Goal: Task Accomplishment & Management: Manage account settings

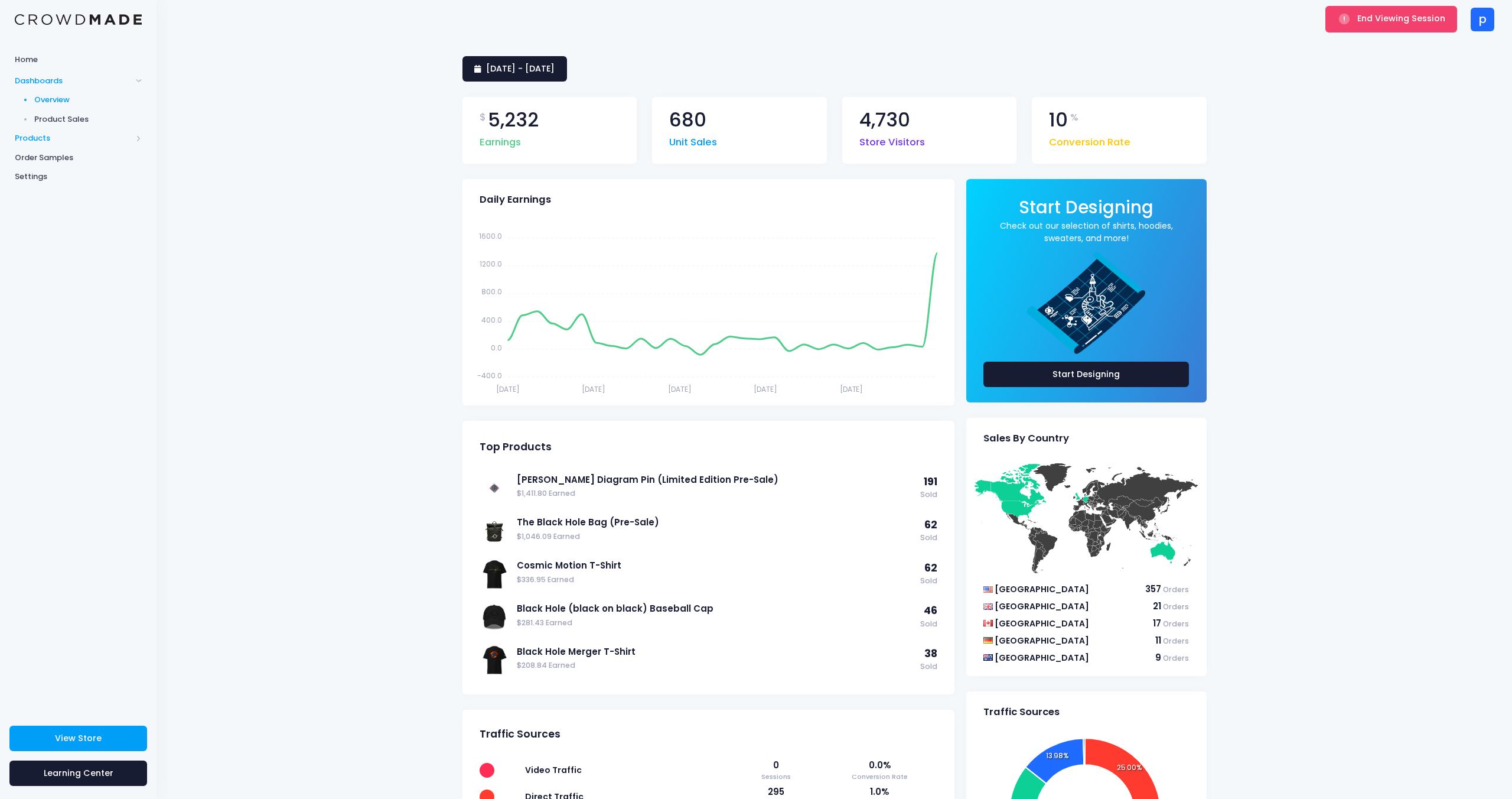
click at [45, 136] on span "Products" at bounding box center [73, 138] width 117 height 12
click at [54, 134] on span "Product Editor" at bounding box center [88, 138] width 108 height 12
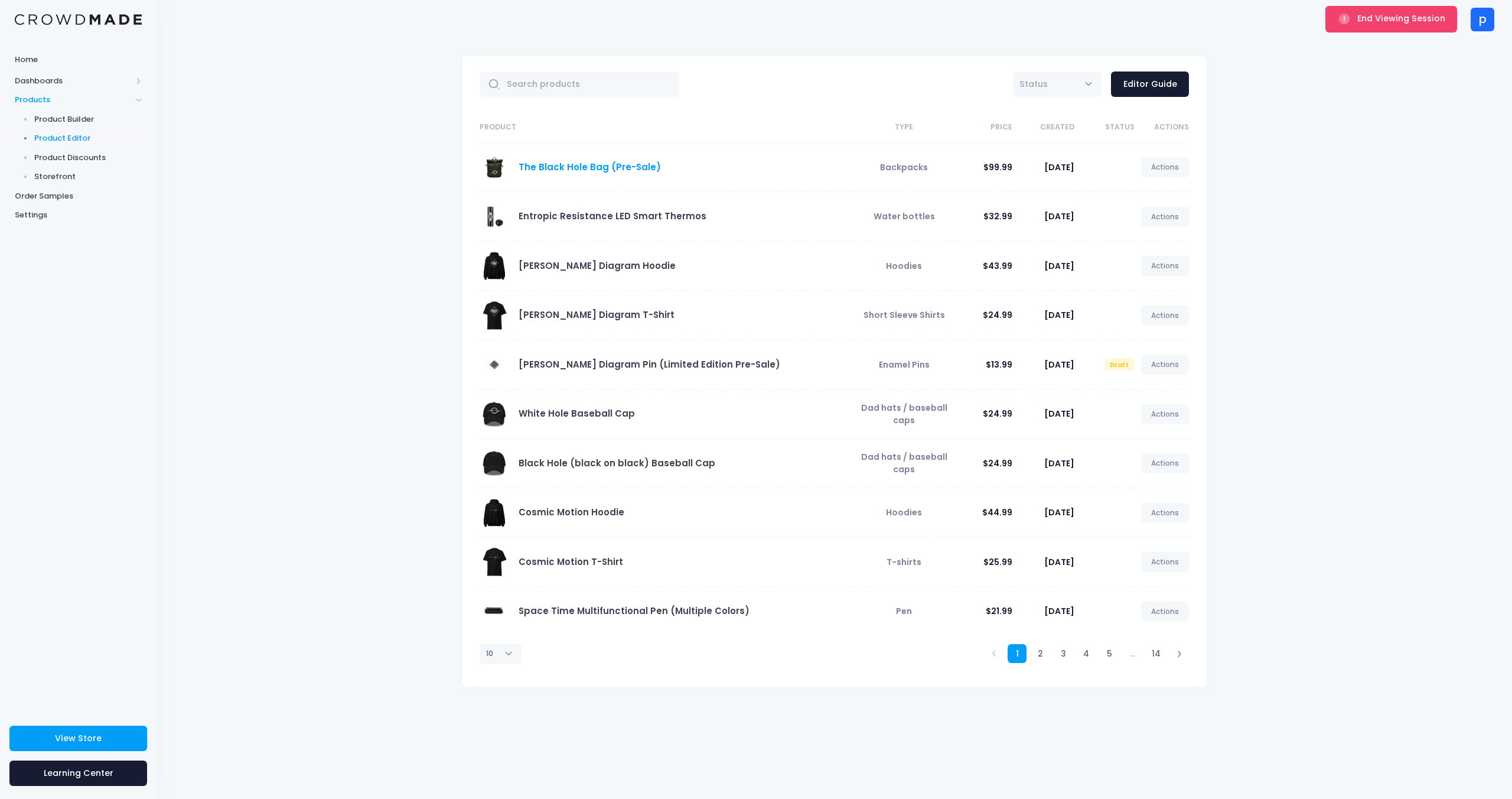
click at [606, 167] on link "The Black Hole Bag (Pre-Sale)" at bounding box center [590, 167] width 143 height 12
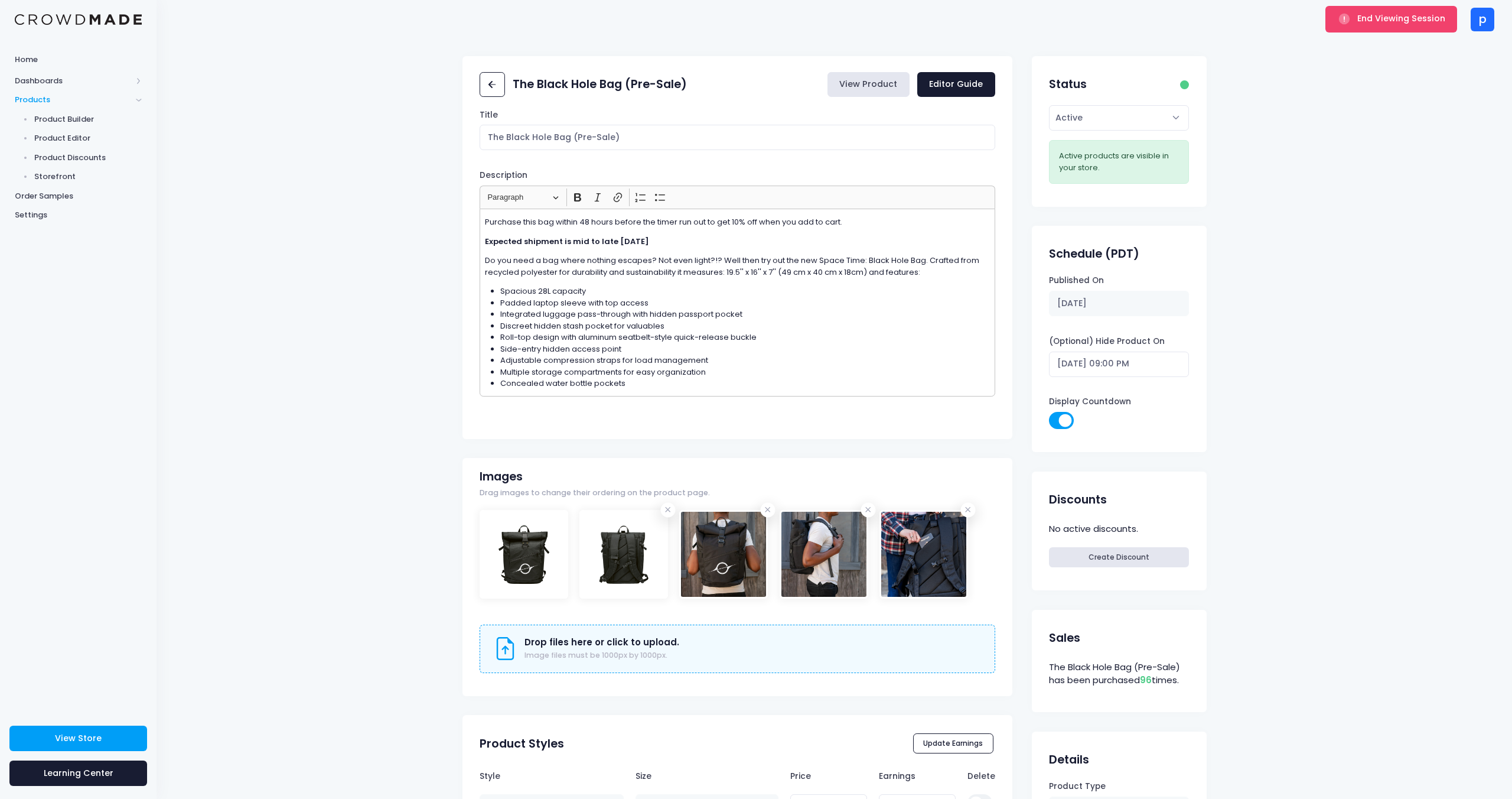
click at [879, 86] on link "View Product" at bounding box center [868, 85] width 82 height 25
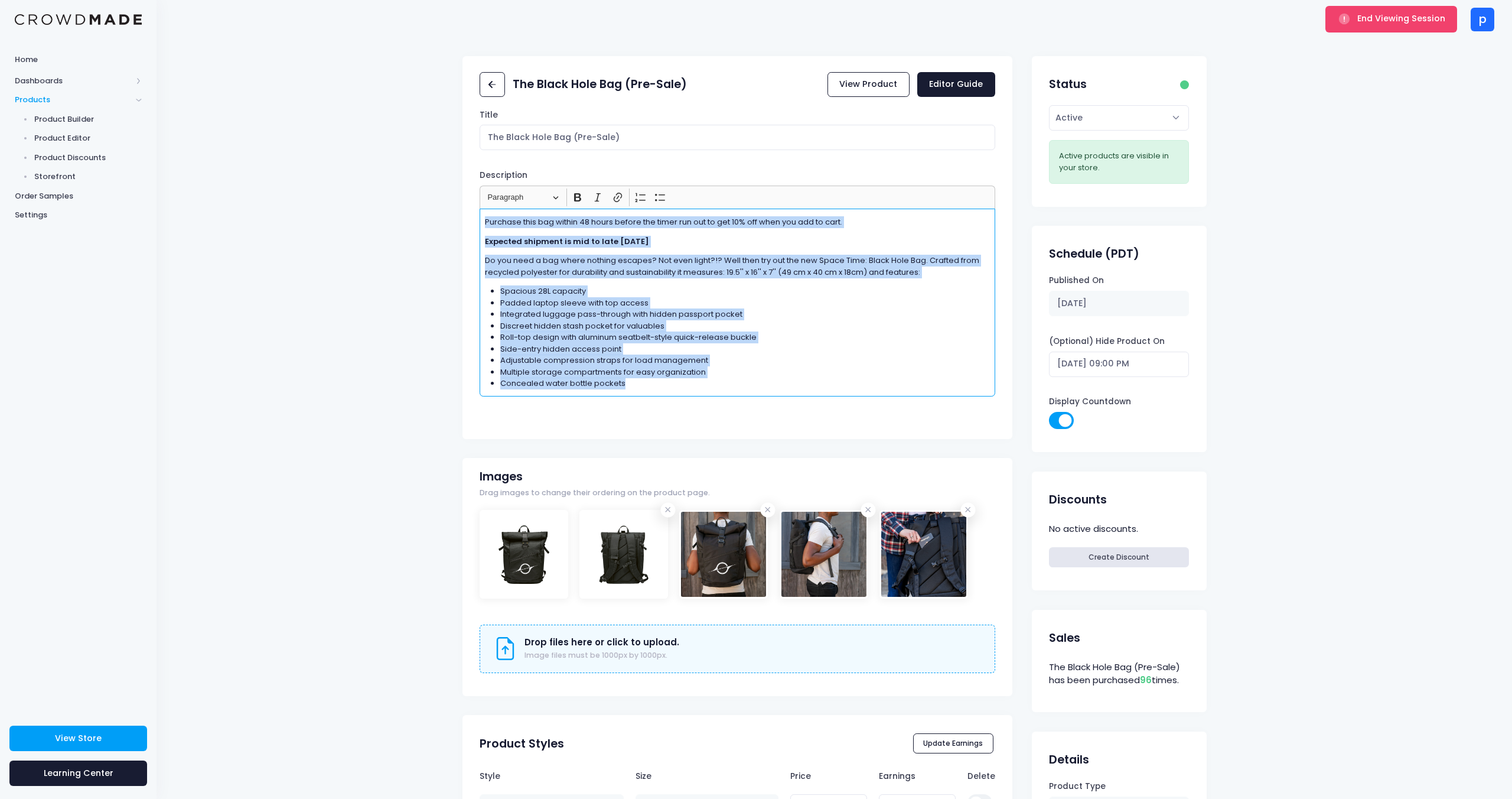
drag, startPoint x: 486, startPoint y: 221, endPoint x: 827, endPoint y: 404, distance: 387.0
click at [827, 404] on div "Title The Black Hole Bag (Pre-Sale) Description Rich Text Editor Heading Paragr…" at bounding box center [737, 270] width 550 height 322
copy div "Purchase this bag within 48 hours before the timer run out to get 10% off when …"
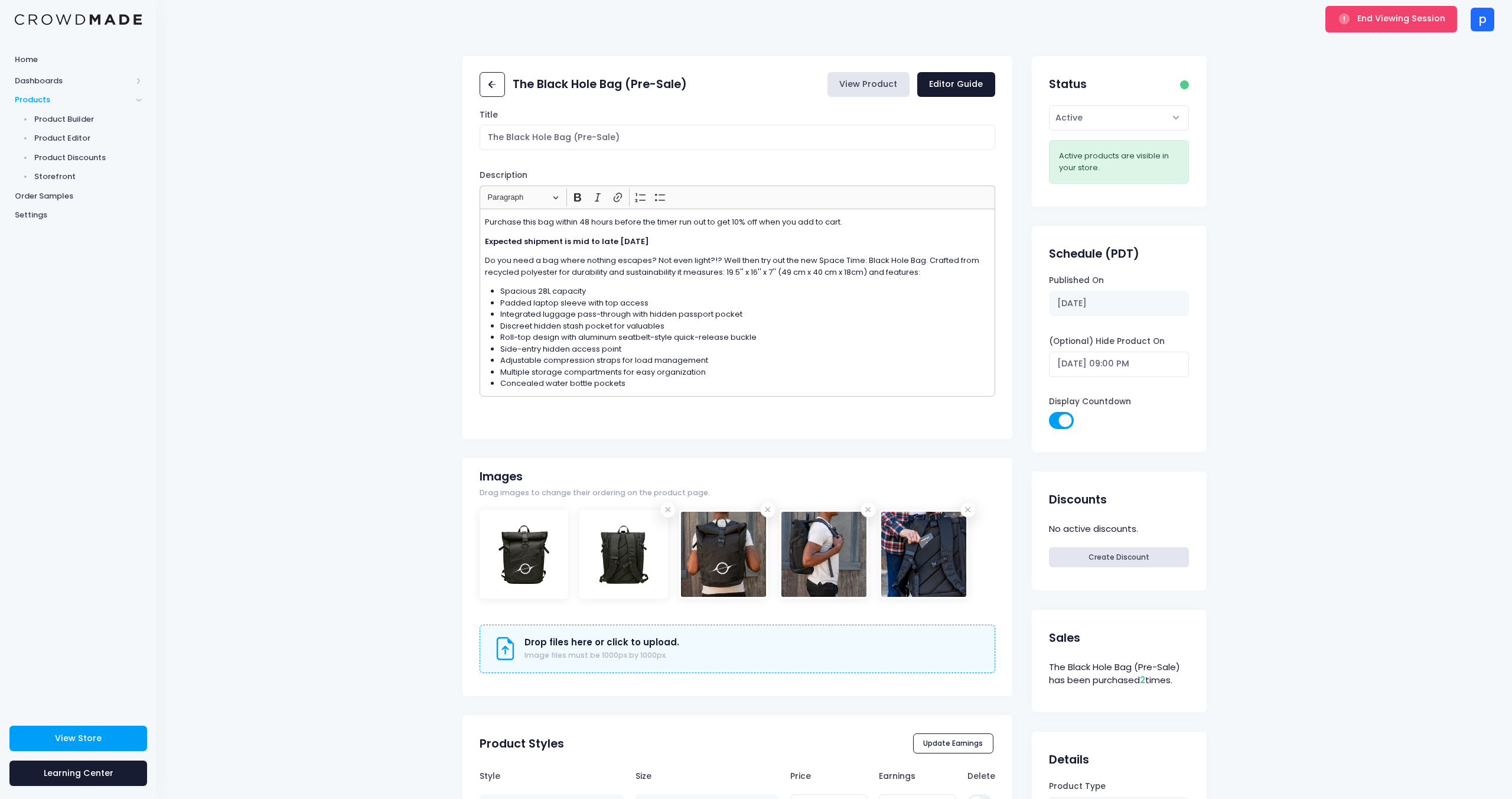
click at [885, 76] on link "View Product" at bounding box center [868, 85] width 82 height 25
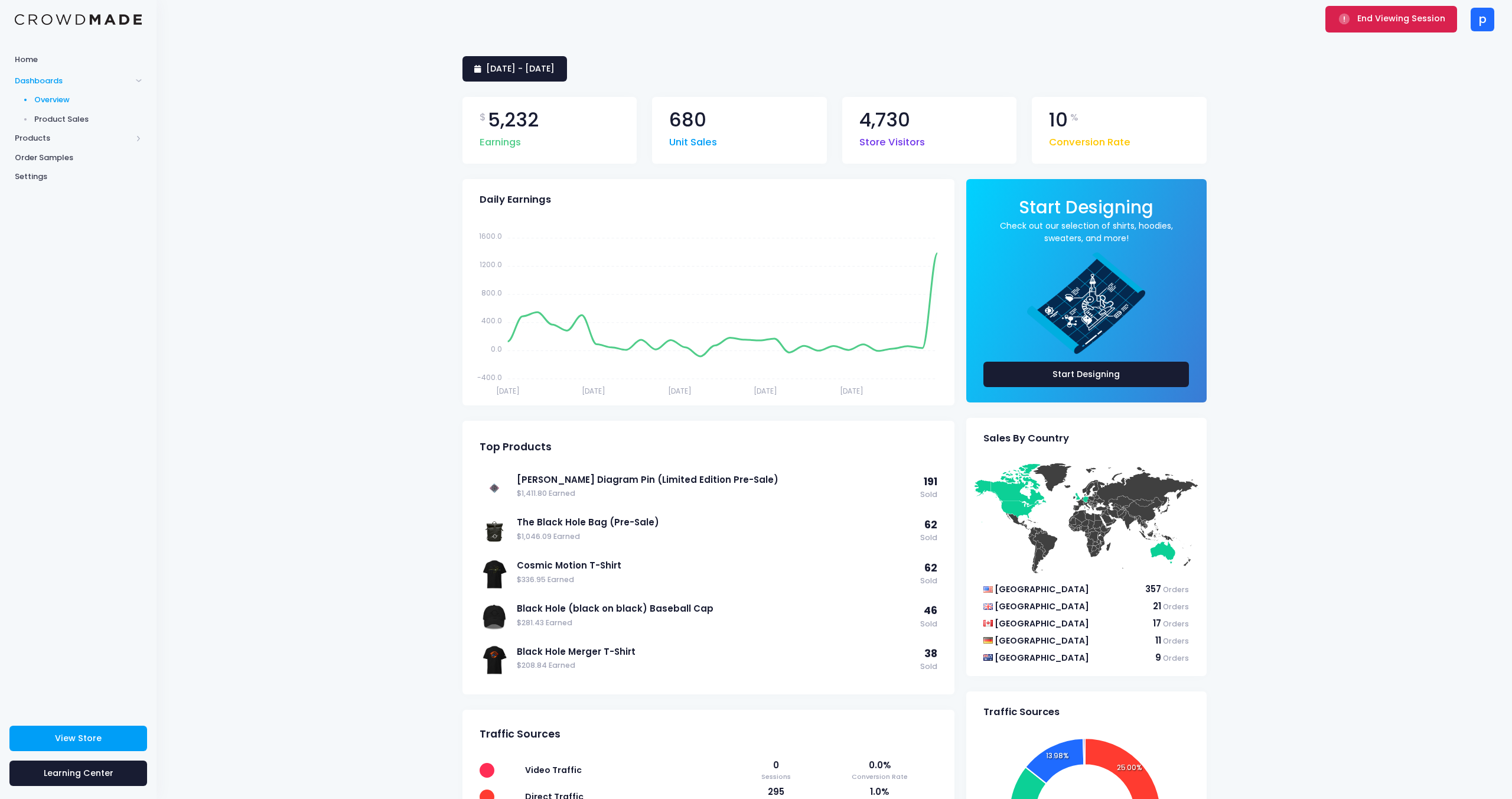
click at [1405, 26] on button "End Viewing Session" at bounding box center [1391, 19] width 132 height 26
